Goal: Register for event/course

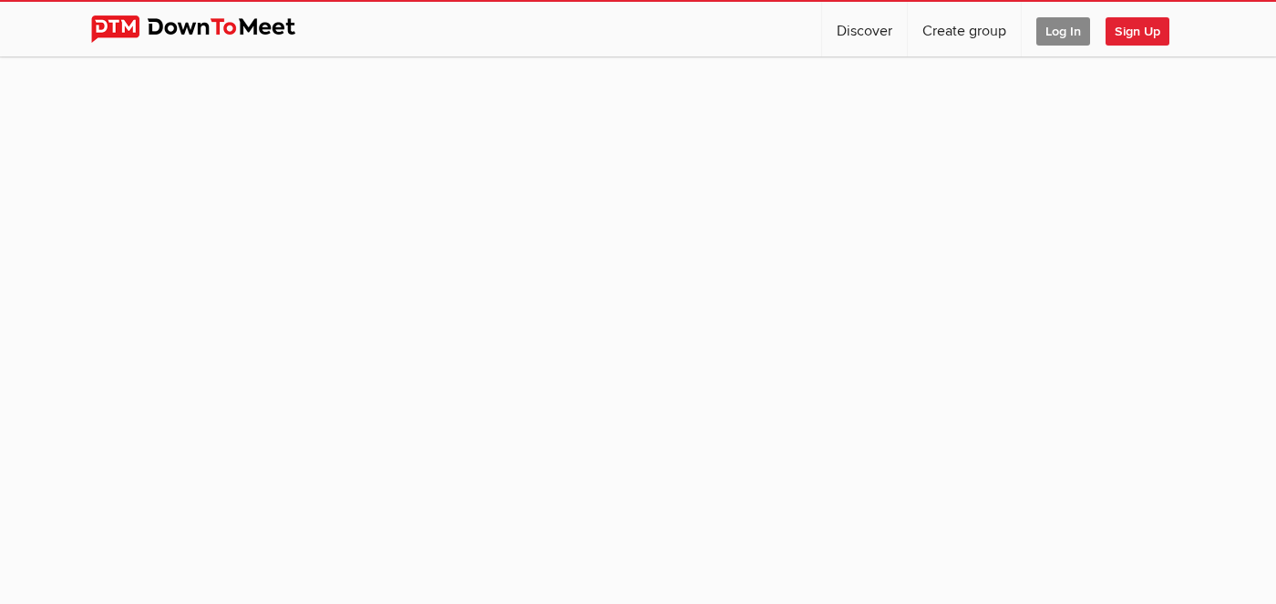
click at [1062, 35] on span "Log In" at bounding box center [1063, 31] width 54 height 28
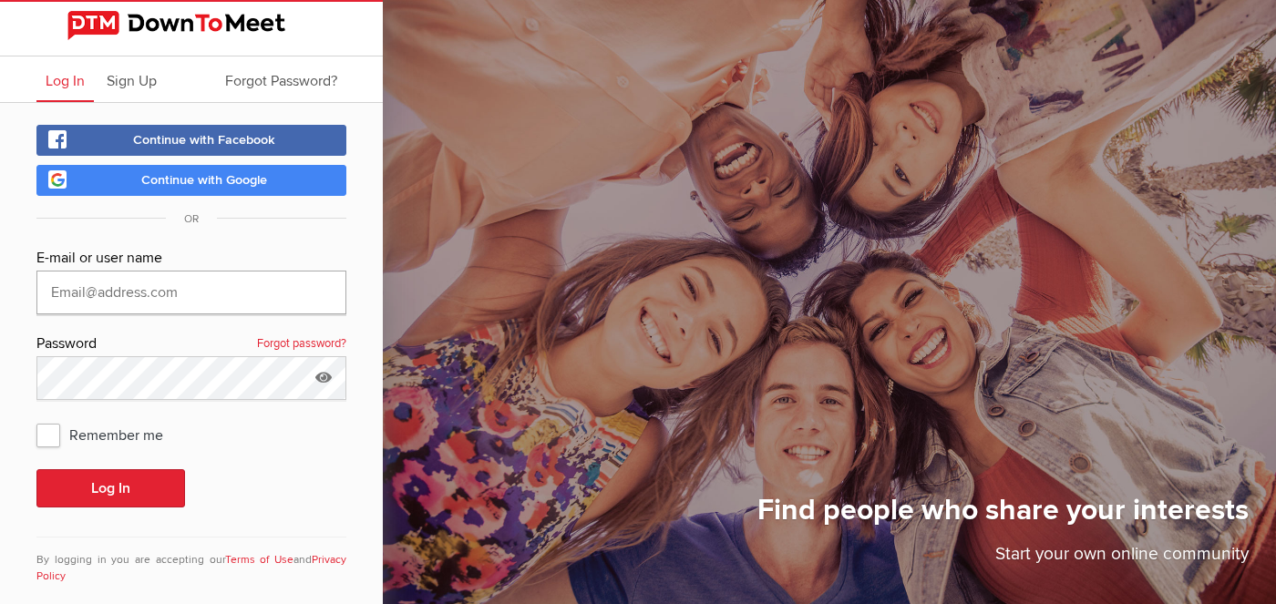
click at [184, 292] on input "text" at bounding box center [191, 293] width 310 height 44
type input "[EMAIL_ADDRESS][DOMAIN_NAME]"
click at [59, 437] on span "Remember me" at bounding box center [108, 434] width 145 height 33
click at [36, 418] on input "Remember me" at bounding box center [36, 417] width 1 height 1
checkbox input "true"
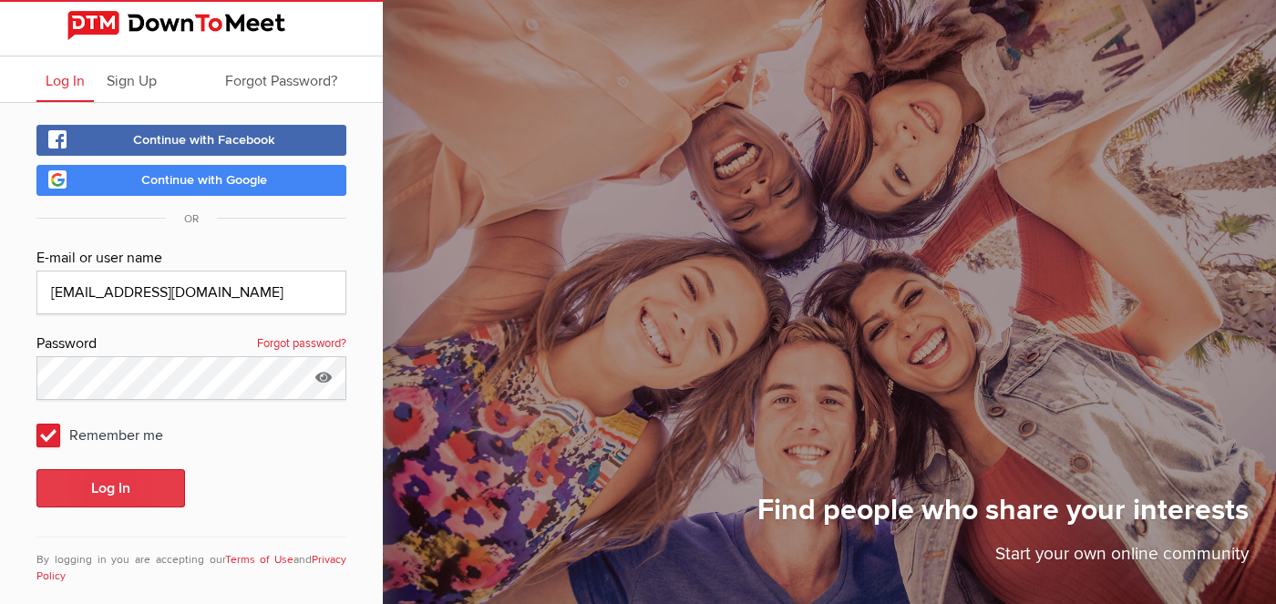
click at [123, 494] on button "Log In" at bounding box center [110, 488] width 149 height 38
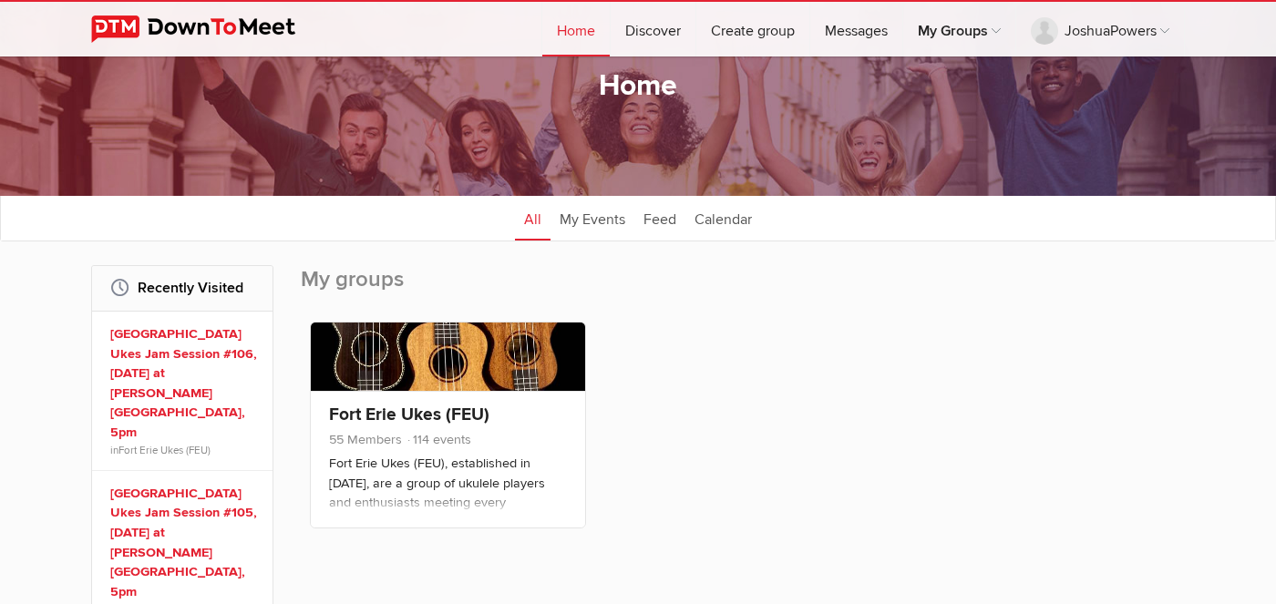
scroll to position [89, 0]
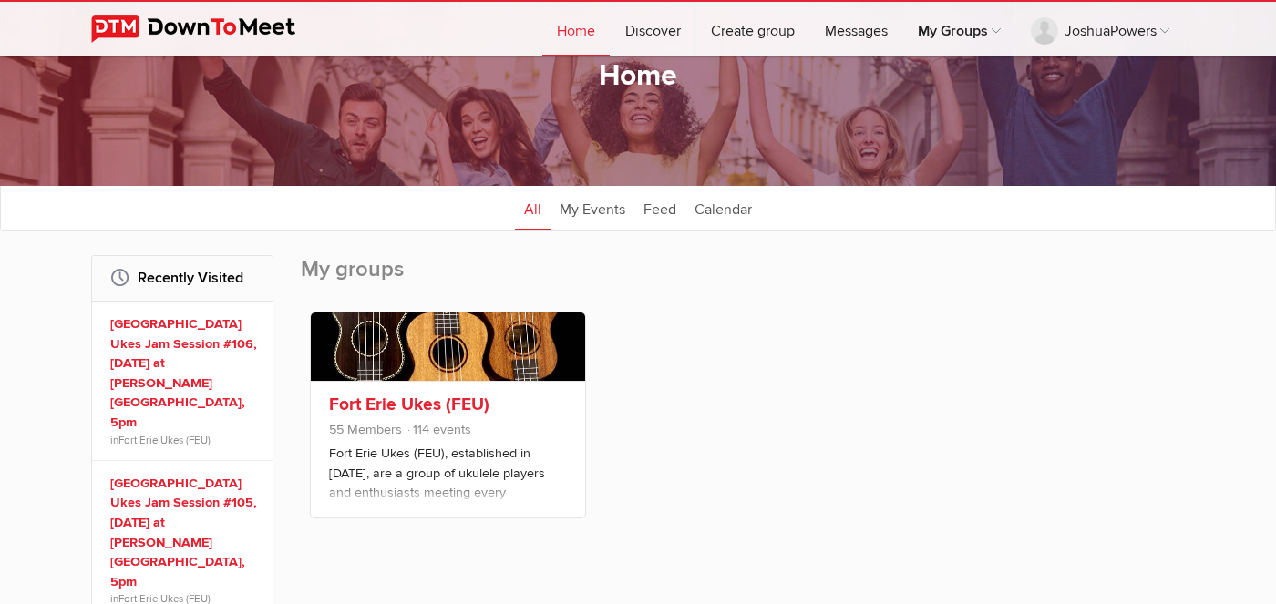
click at [419, 404] on link "Fort Erie Ukes (FEU)" at bounding box center [409, 405] width 160 height 22
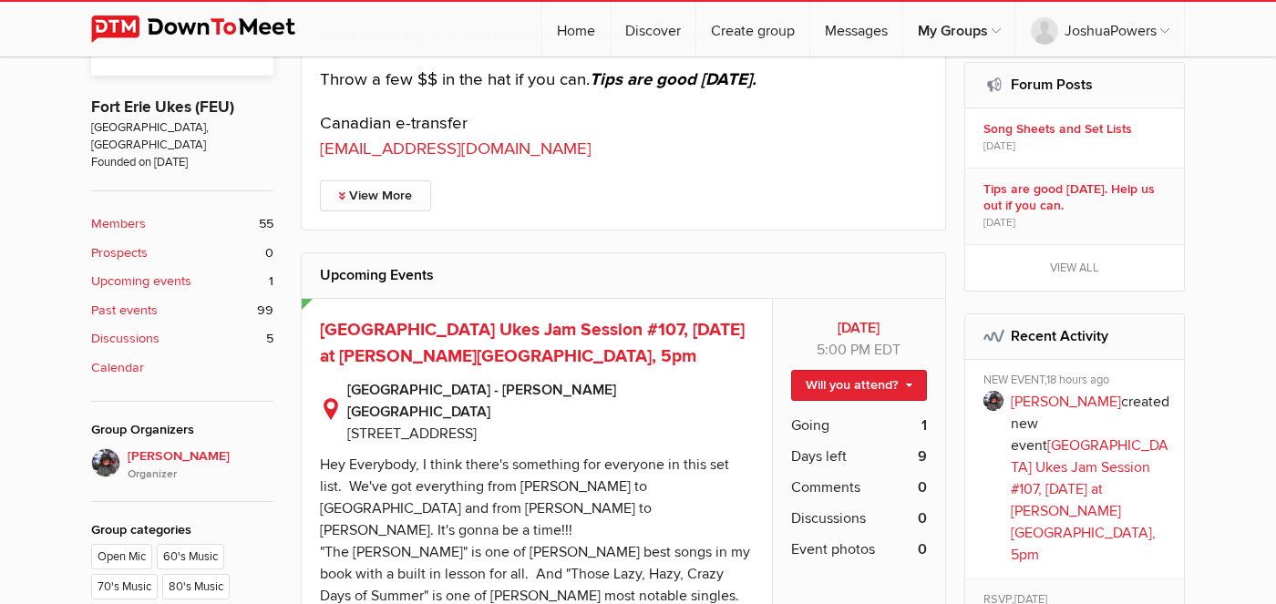
scroll to position [644, 0]
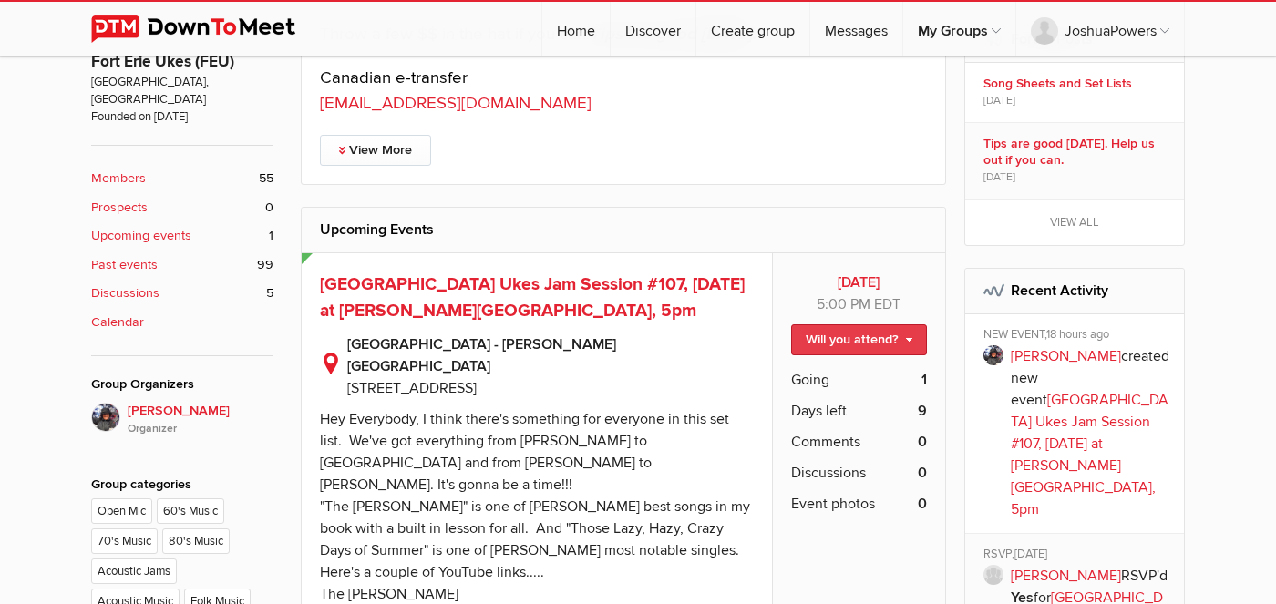
click at [908, 335] on link "Will you attend?" at bounding box center [859, 339] width 136 height 31
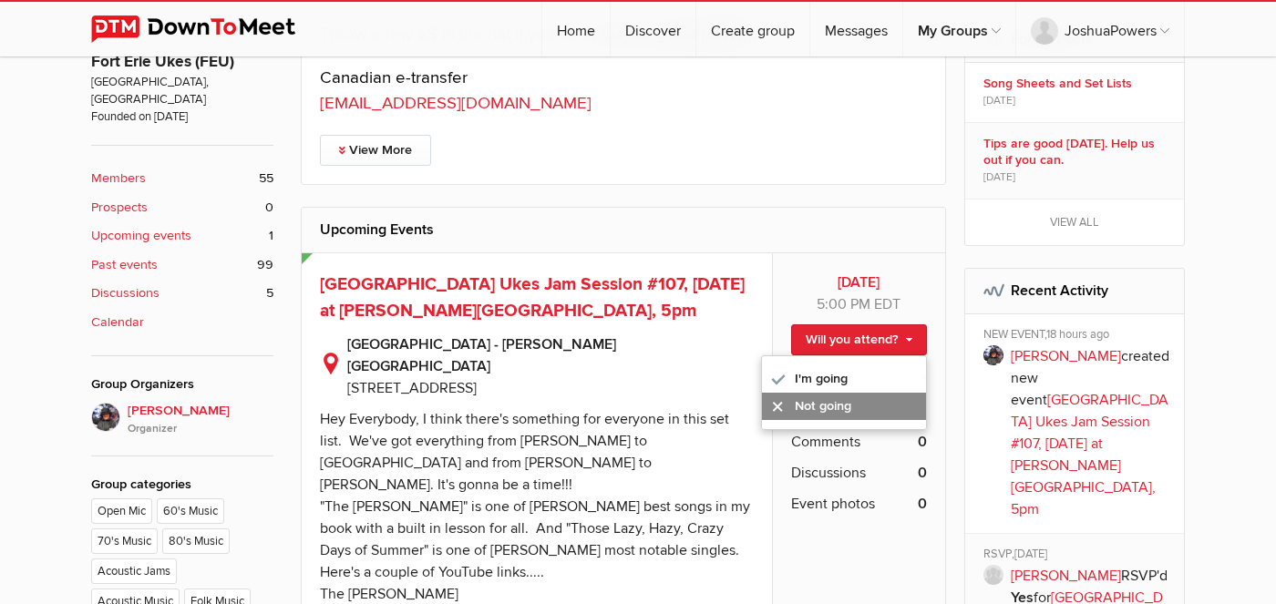
click at [837, 401] on link "Not going" at bounding box center [844, 406] width 164 height 27
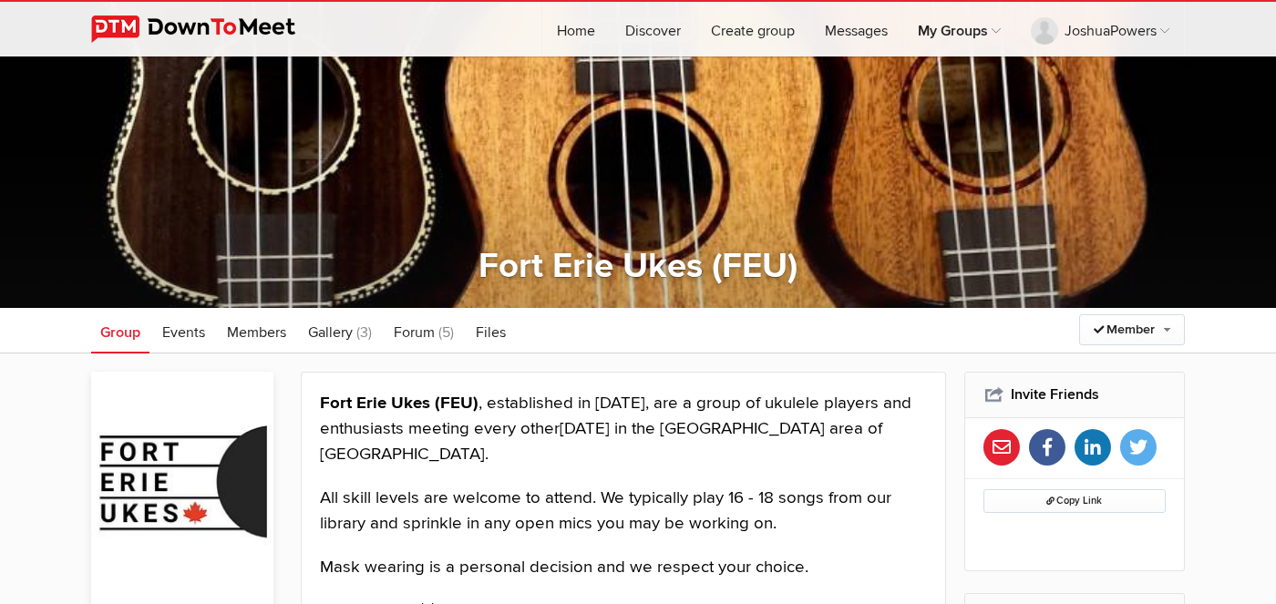
scroll to position [0, 0]
